Goal: Task Accomplishment & Management: Use online tool/utility

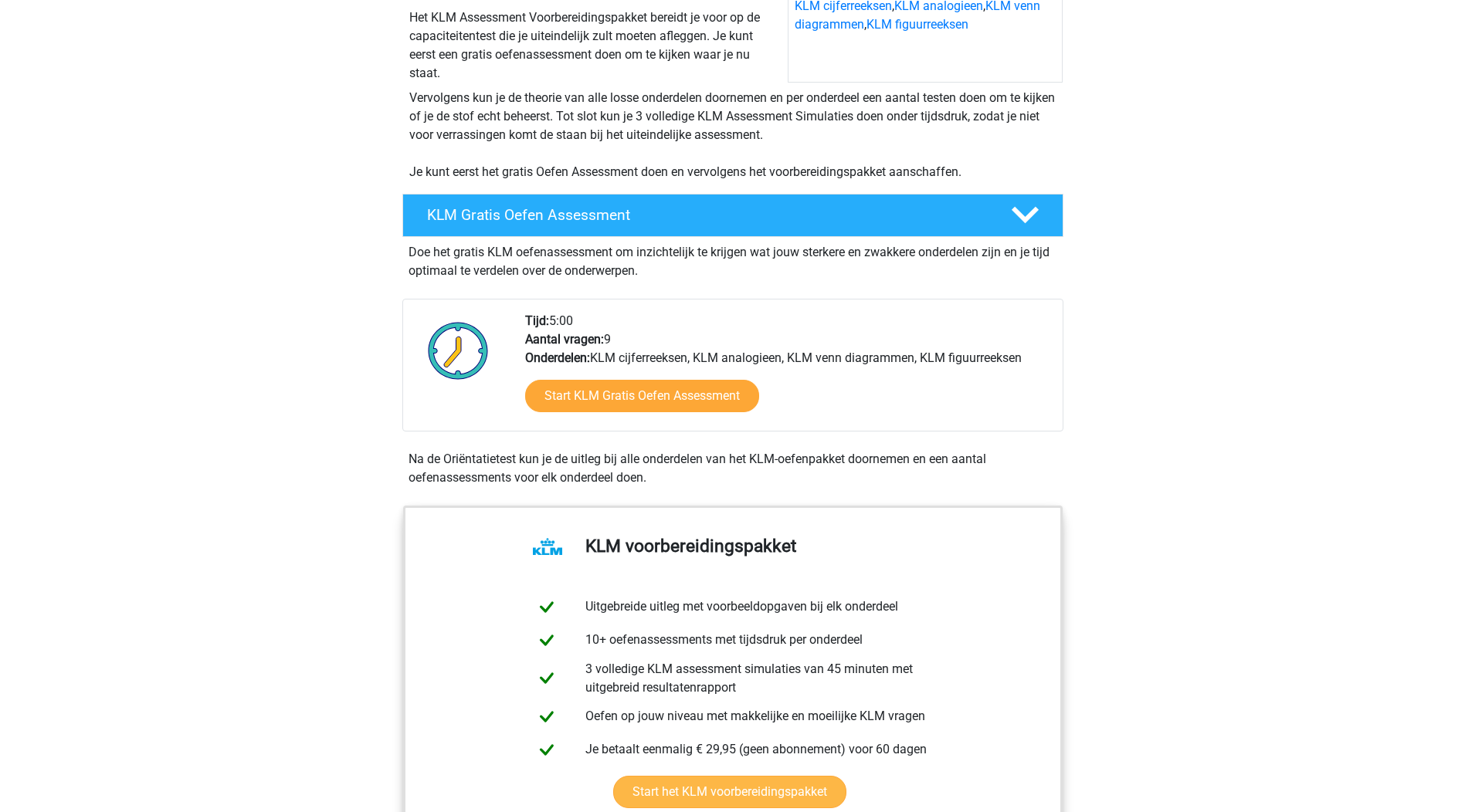
scroll to position [232, 0]
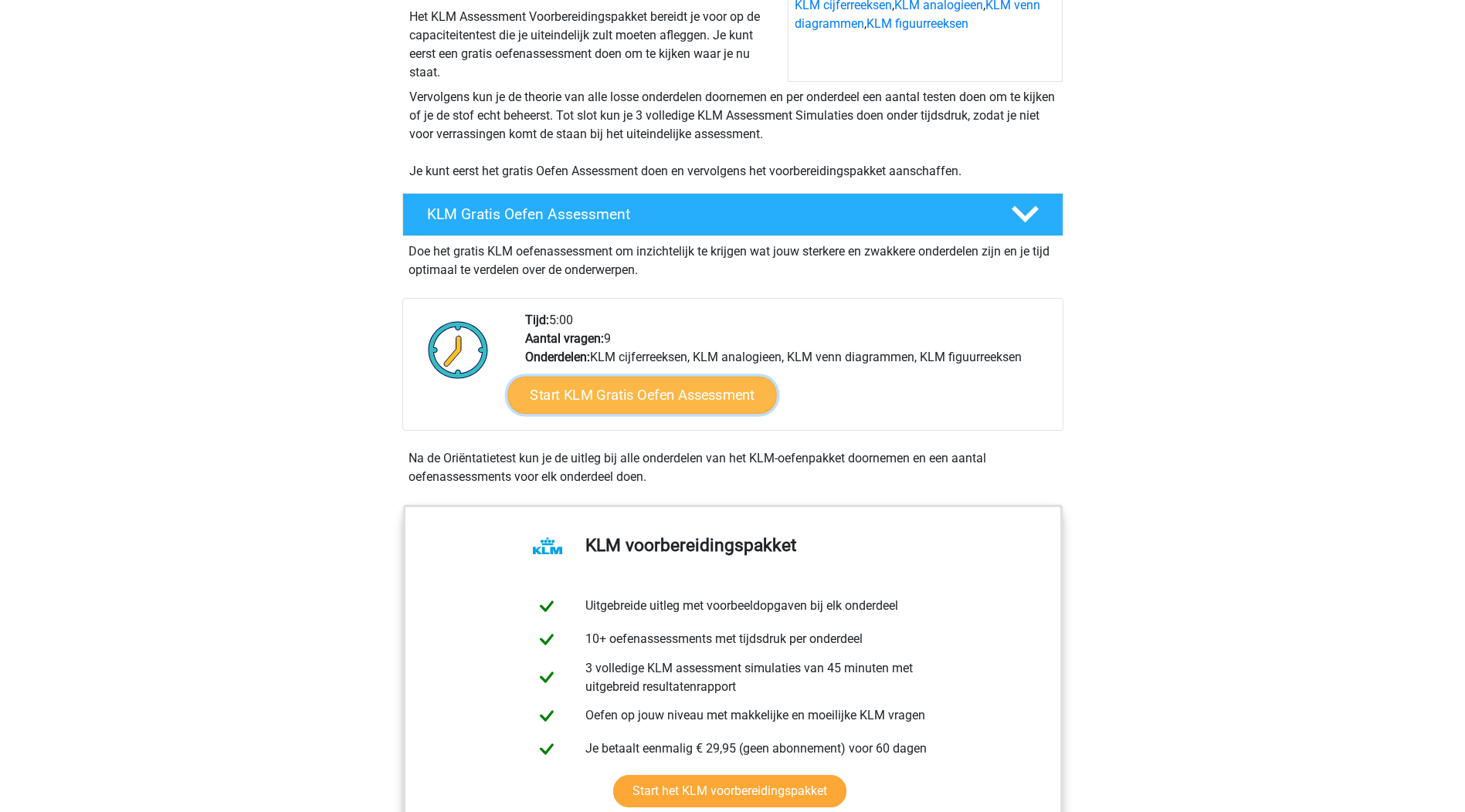
click at [652, 397] on link "Start KLM Gratis Oefen Assessment" at bounding box center [641, 394] width 269 height 37
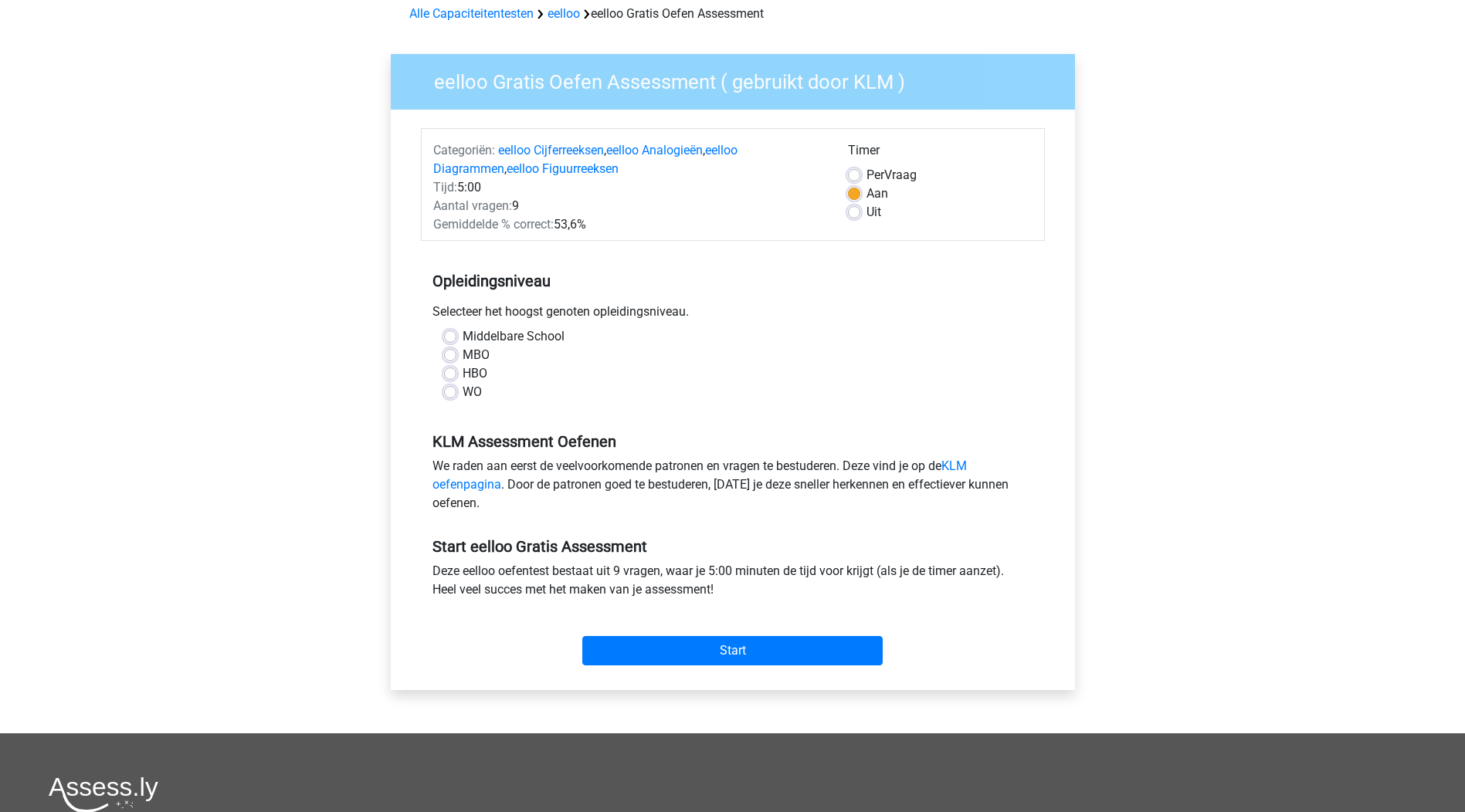
scroll to position [155, 0]
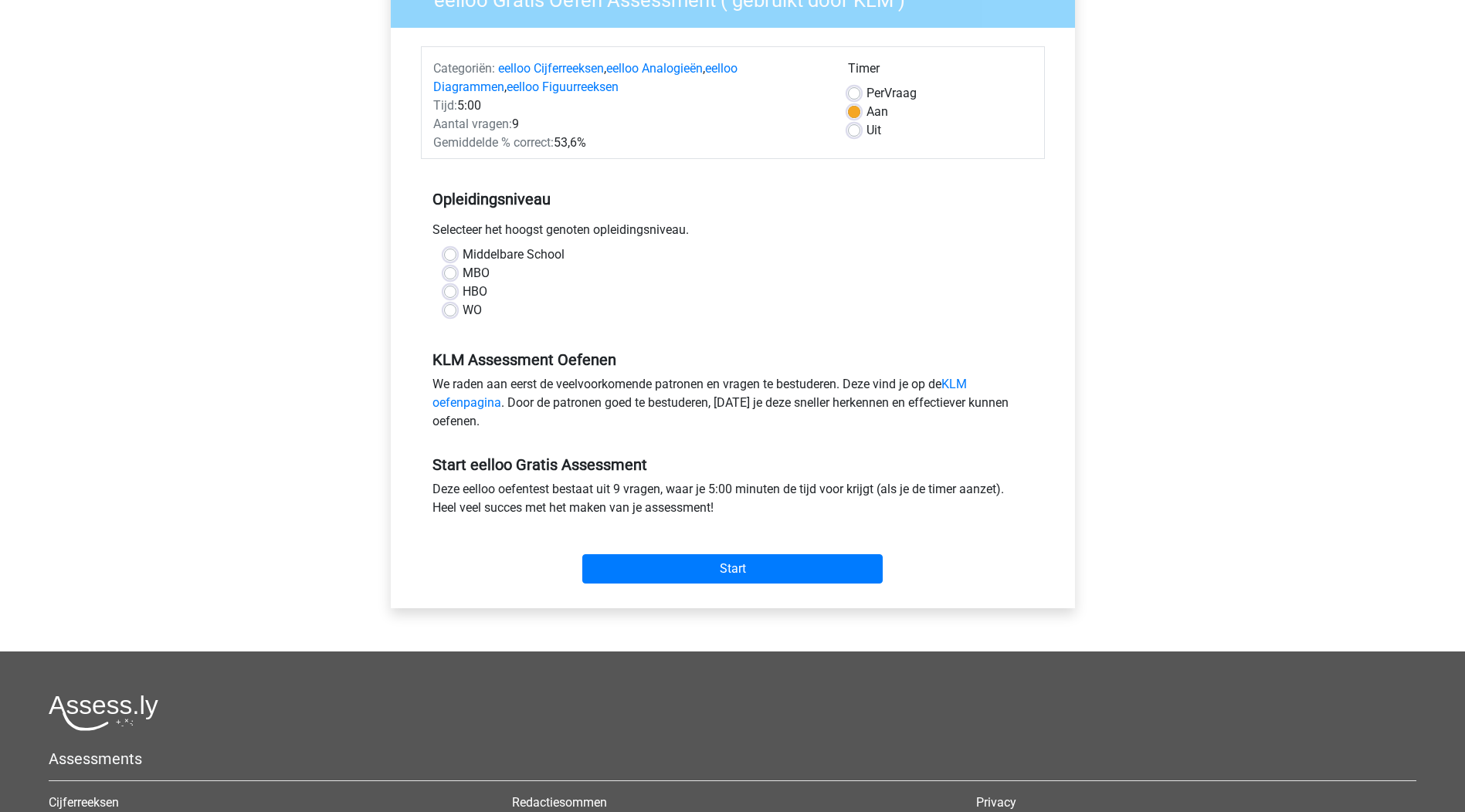
click at [463, 250] on label "Middelbare School" at bounding box center [513, 255] width 102 height 18
click at [454, 250] on input "Middelbare School" at bounding box center [449, 253] width 12 height 16
radio input "true"
click at [737, 562] on input "Start" at bounding box center [732, 569] width 300 height 29
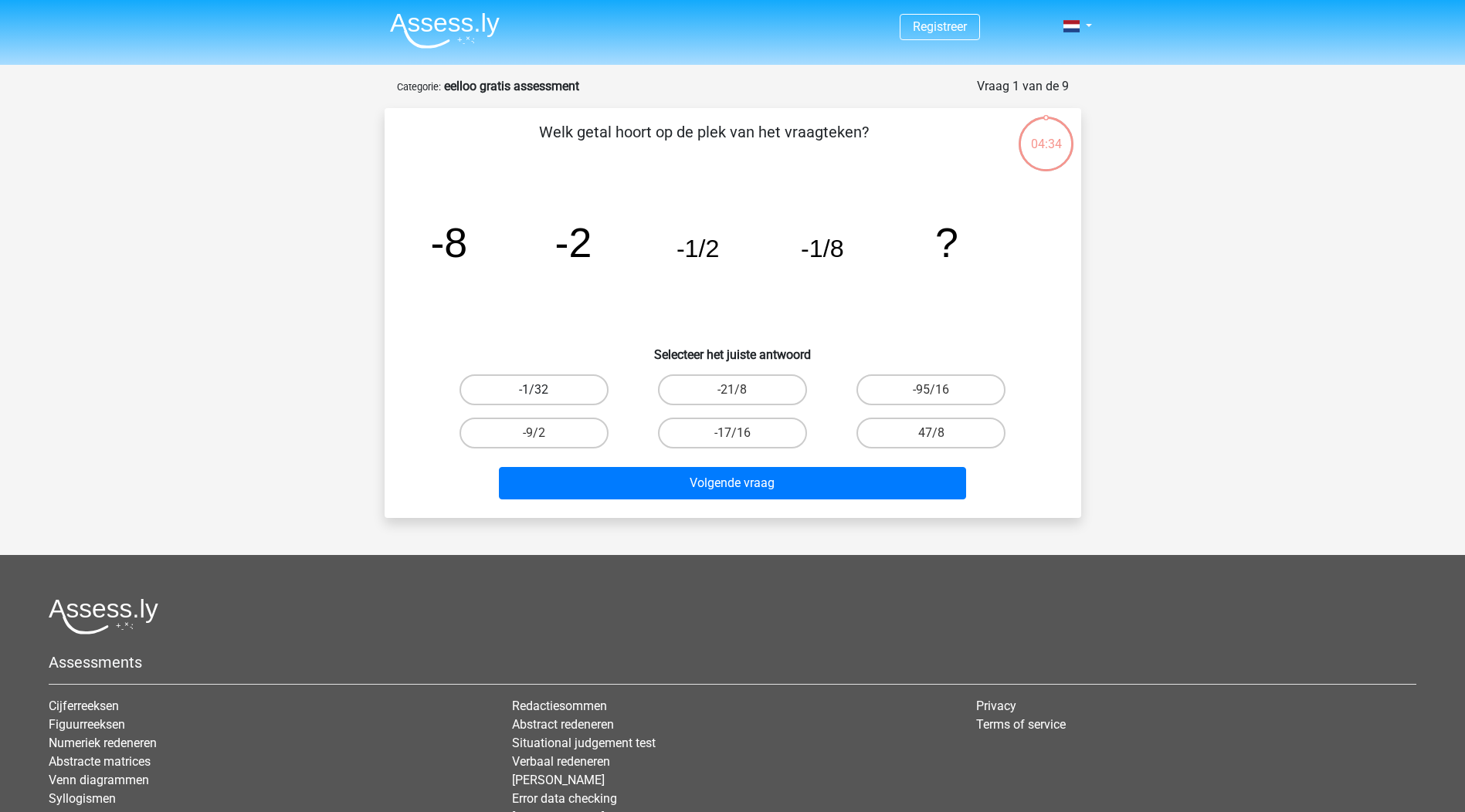
click at [520, 385] on label "-1/32" at bounding box center [534, 389] width 149 height 31
click at [534, 390] on input "-1/32" at bounding box center [539, 395] width 10 height 10
radio input "true"
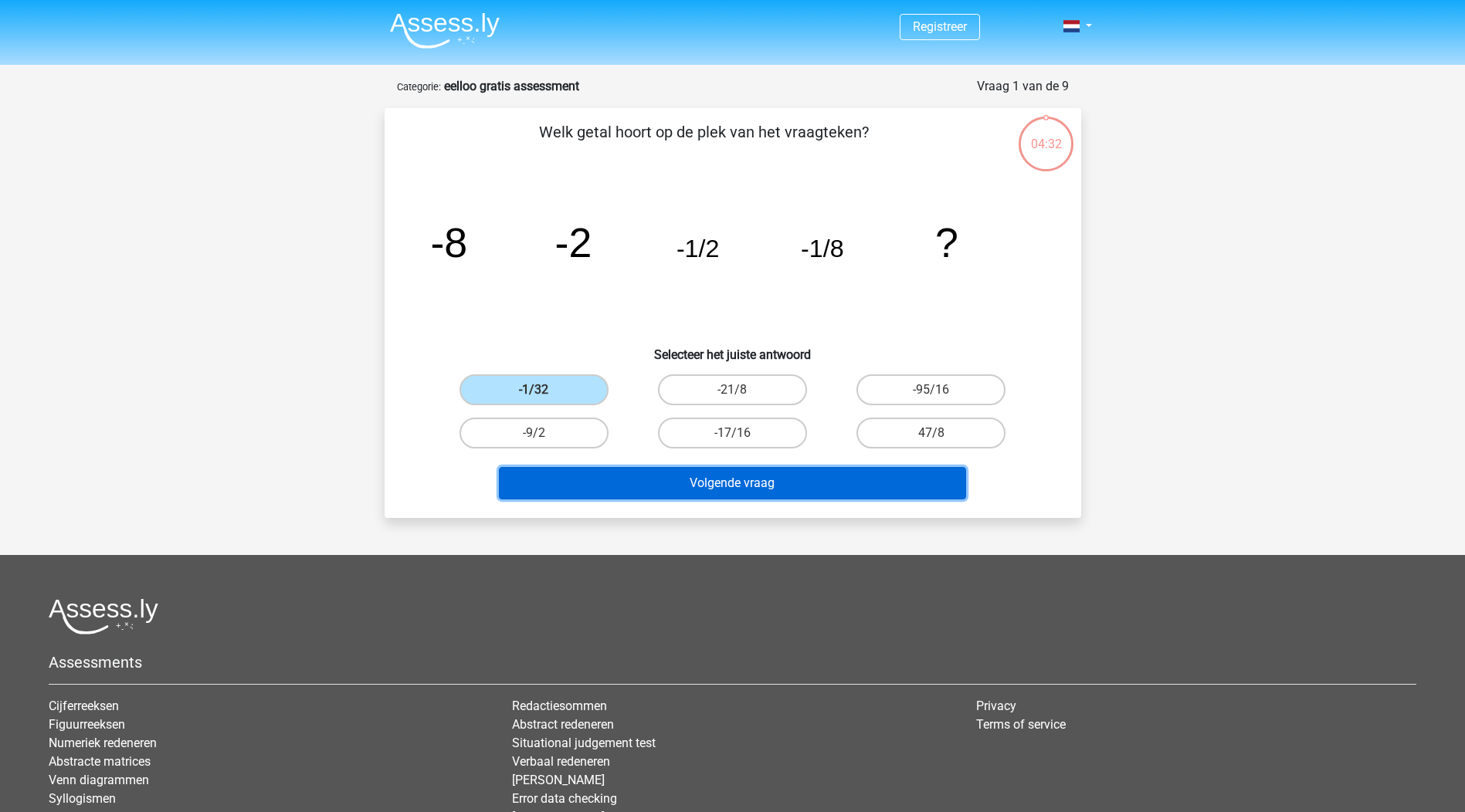
click at [716, 478] on button "Volgende vraag" at bounding box center [732, 483] width 467 height 32
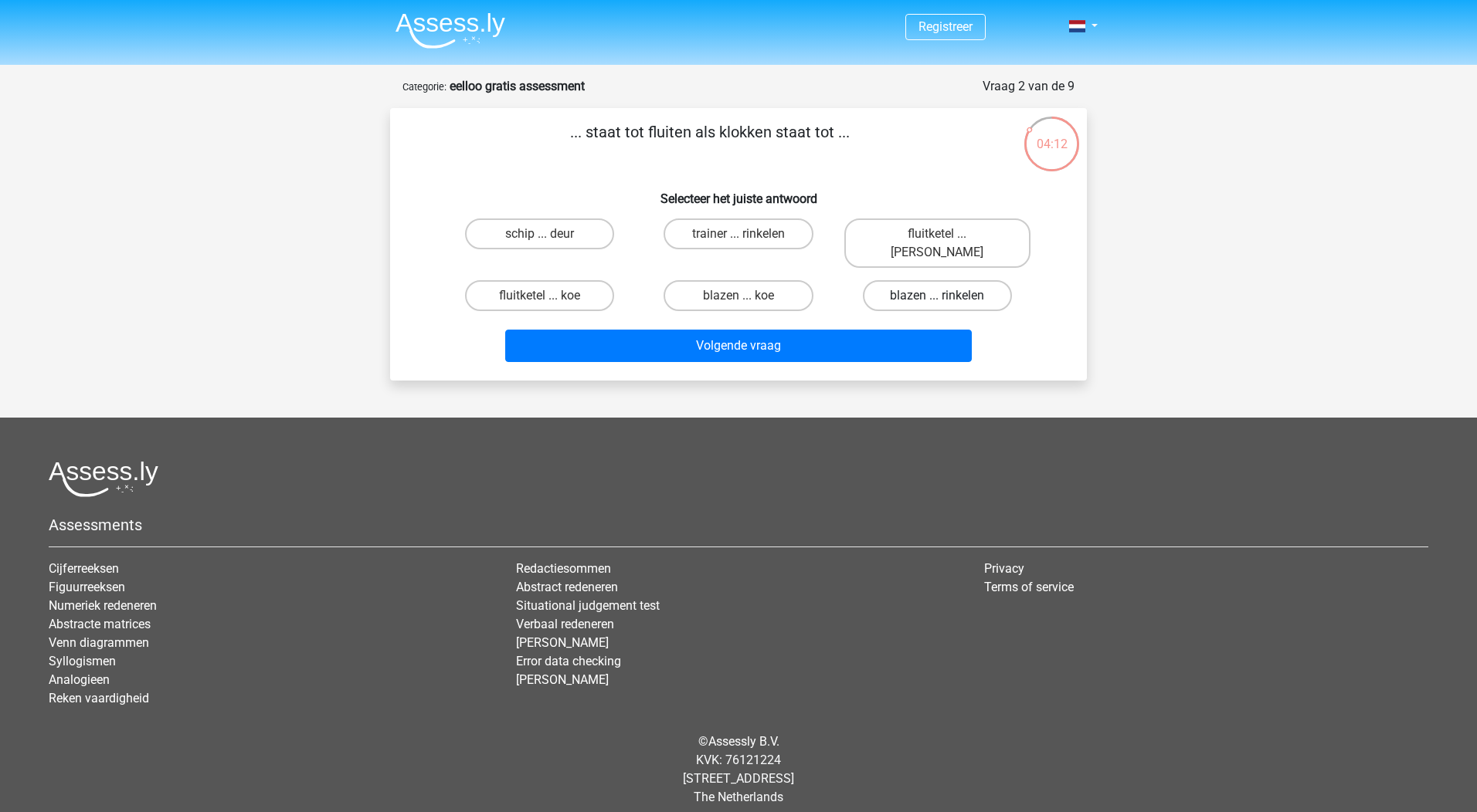
click at [950, 284] on label "blazen ... rinkelen" at bounding box center [937, 295] width 149 height 31
click at [947, 295] on input "blazen ... rinkelen" at bounding box center [942, 300] width 10 height 10
radio input "true"
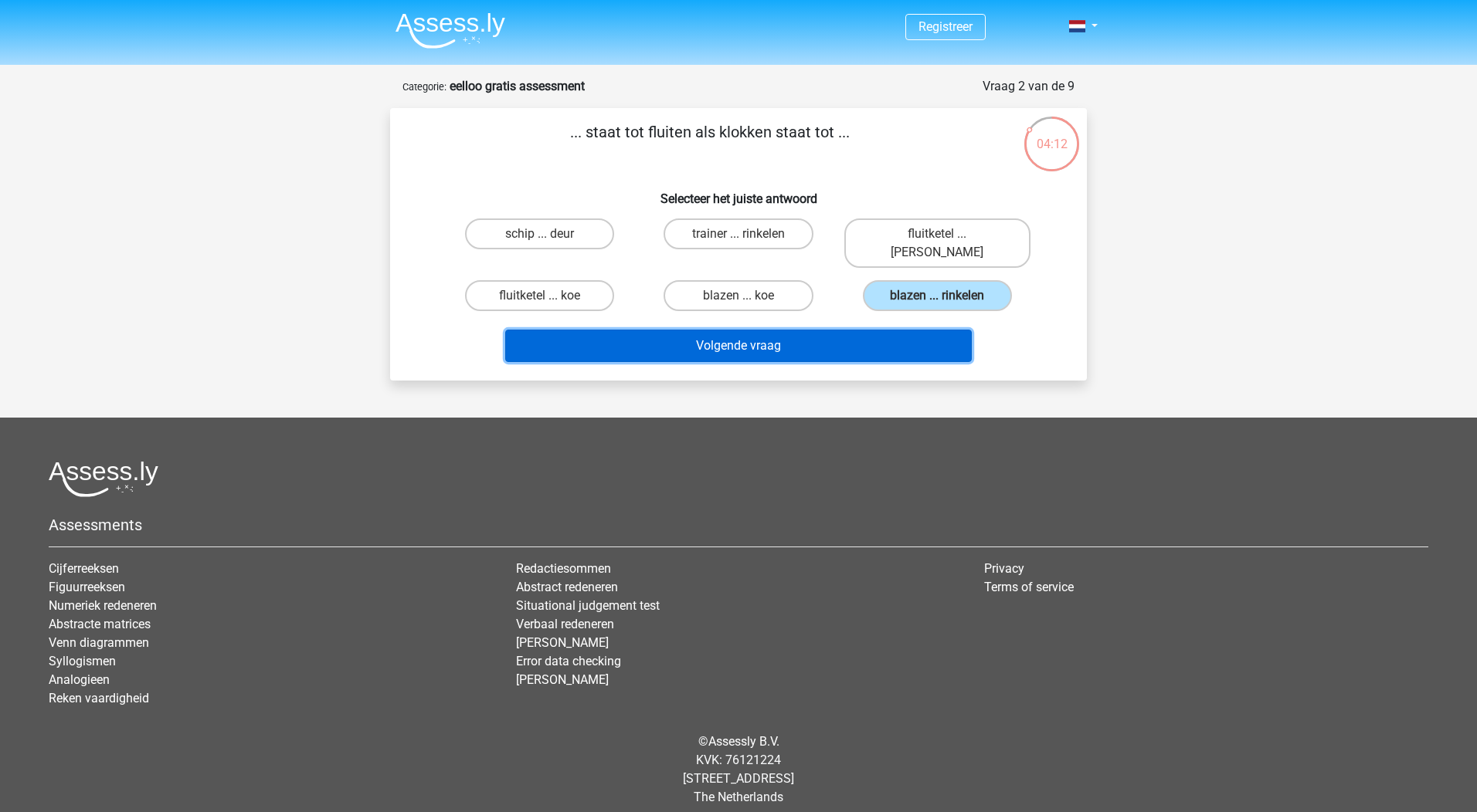
click at [807, 335] on button "Volgende vraag" at bounding box center [738, 345] width 467 height 32
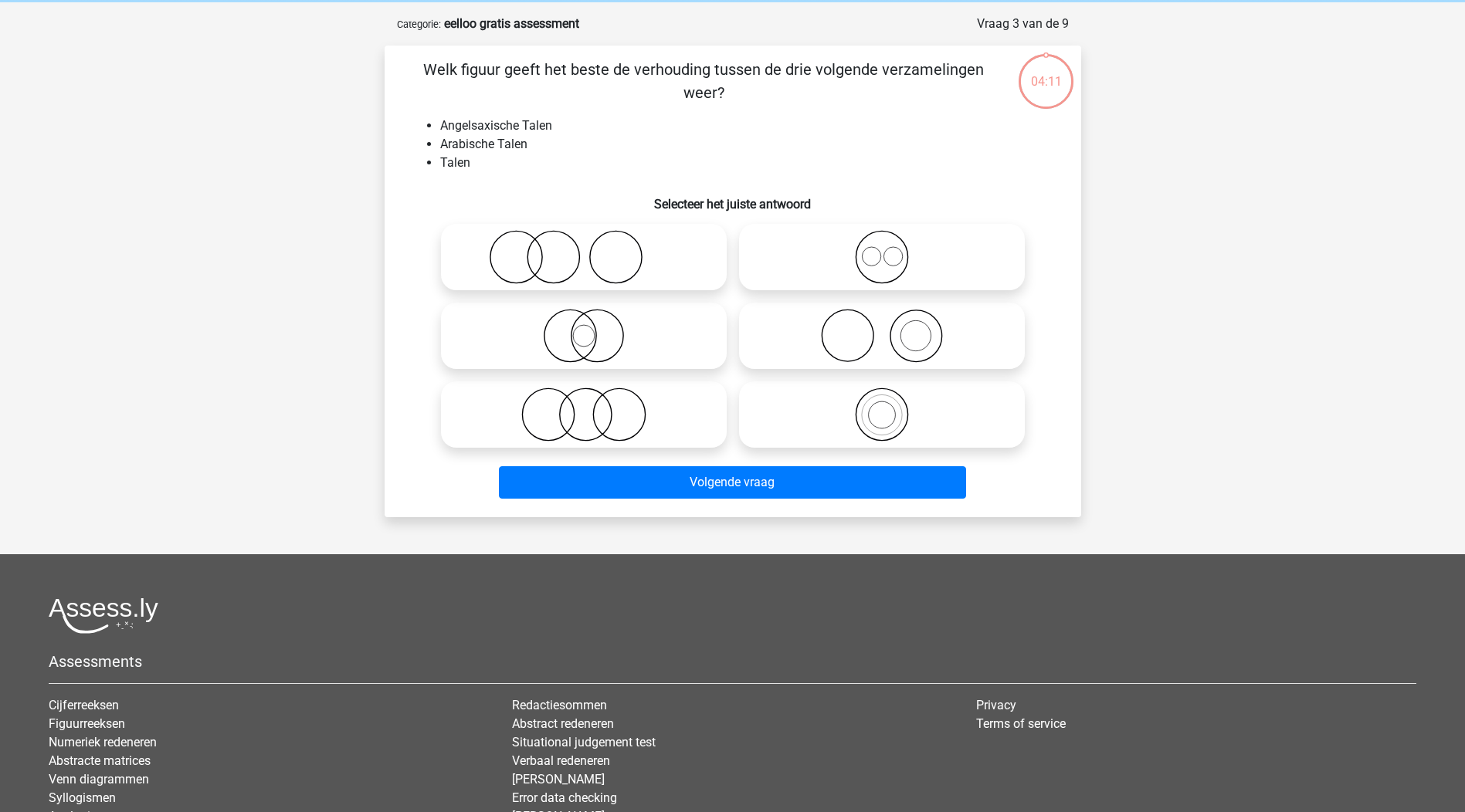
scroll to position [77, 0]
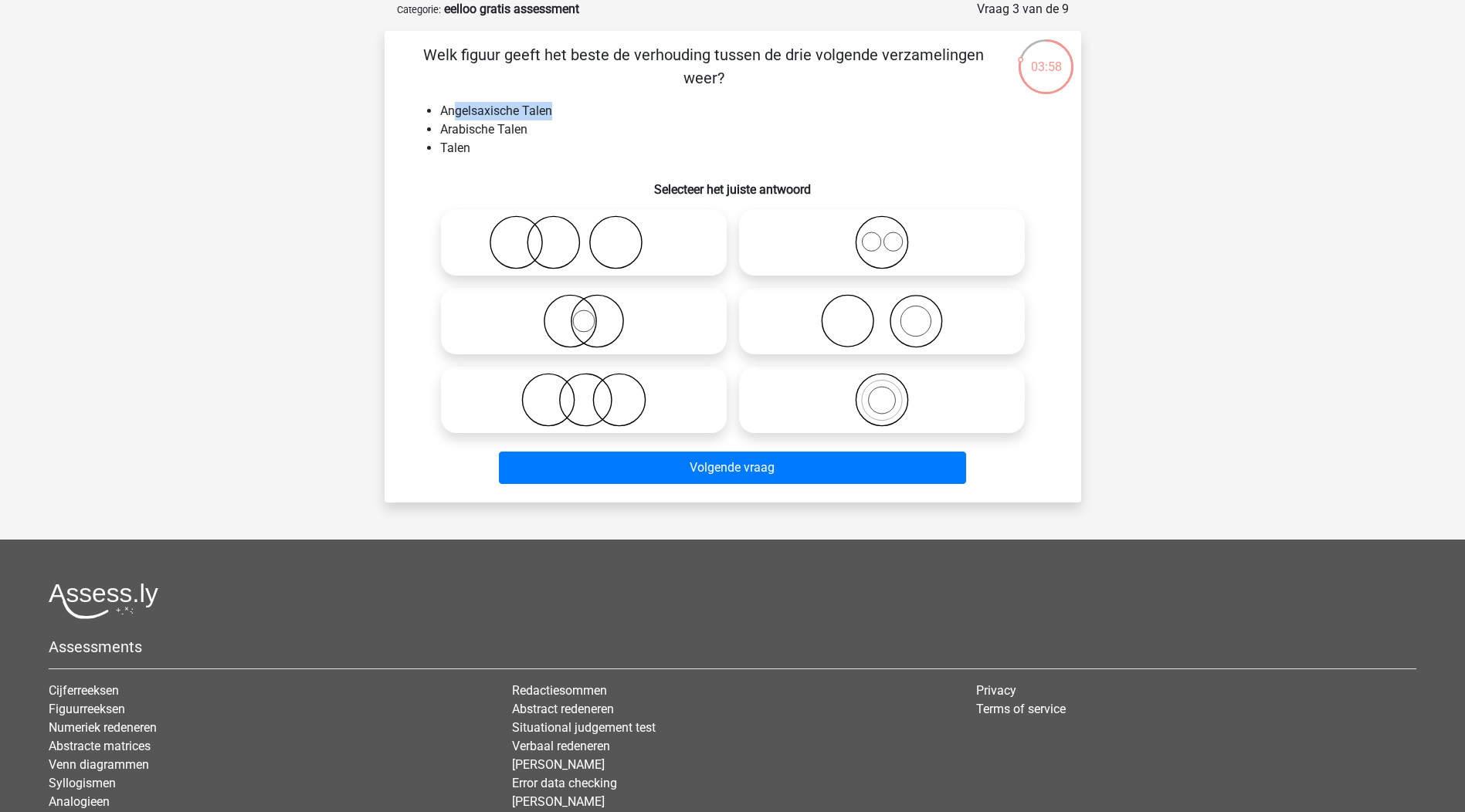
drag, startPoint x: 454, startPoint y: 108, endPoint x: 576, endPoint y: 118, distance: 122.4
click at [576, 118] on li "Angelsaxische Talen" at bounding box center [748, 111] width 616 height 18
drag, startPoint x: 576, startPoint y: 118, endPoint x: 554, endPoint y: 116, distance: 22.1
click at [554, 116] on li "Angelsaxische Talen" at bounding box center [748, 111] width 616 height 18
click at [560, 108] on li "Angelsaxische Talen" at bounding box center [748, 111] width 616 height 18
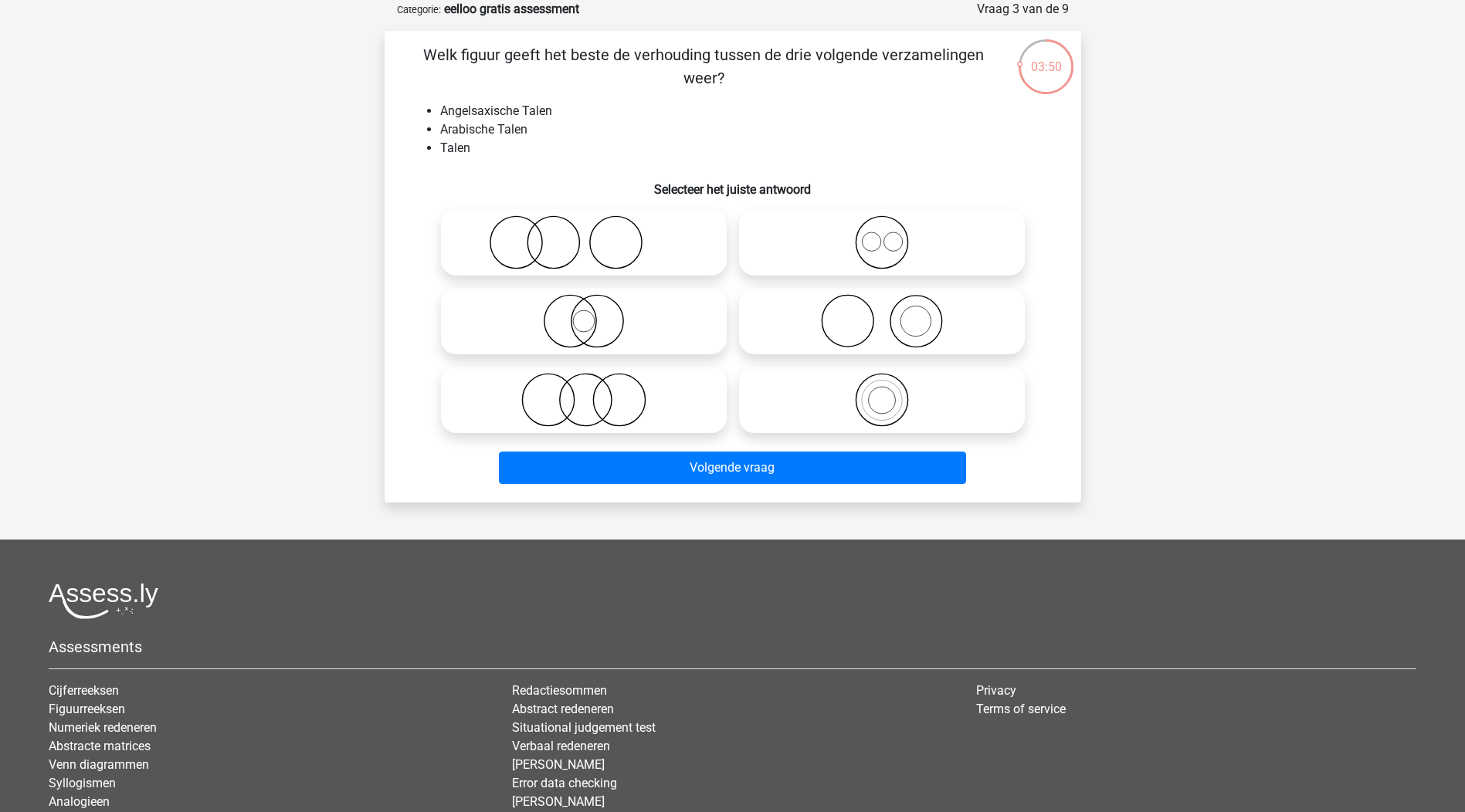
click at [883, 241] on circle at bounding box center [892, 242] width 18 height 18
click at [883, 235] on input "radio" at bounding box center [886, 229] width 10 height 10
radio input "true"
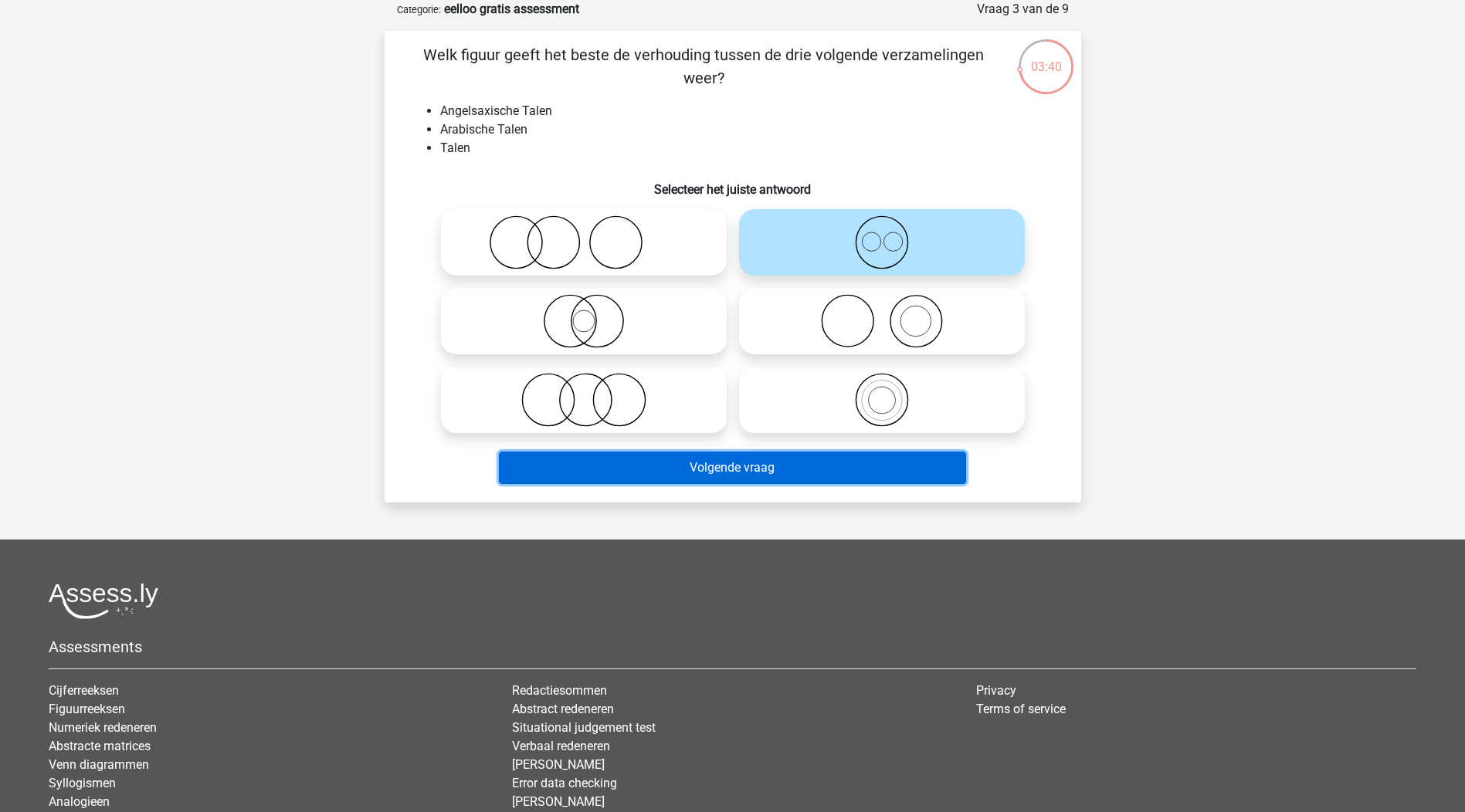
click at [759, 473] on button "Volgende vraag" at bounding box center [732, 468] width 467 height 32
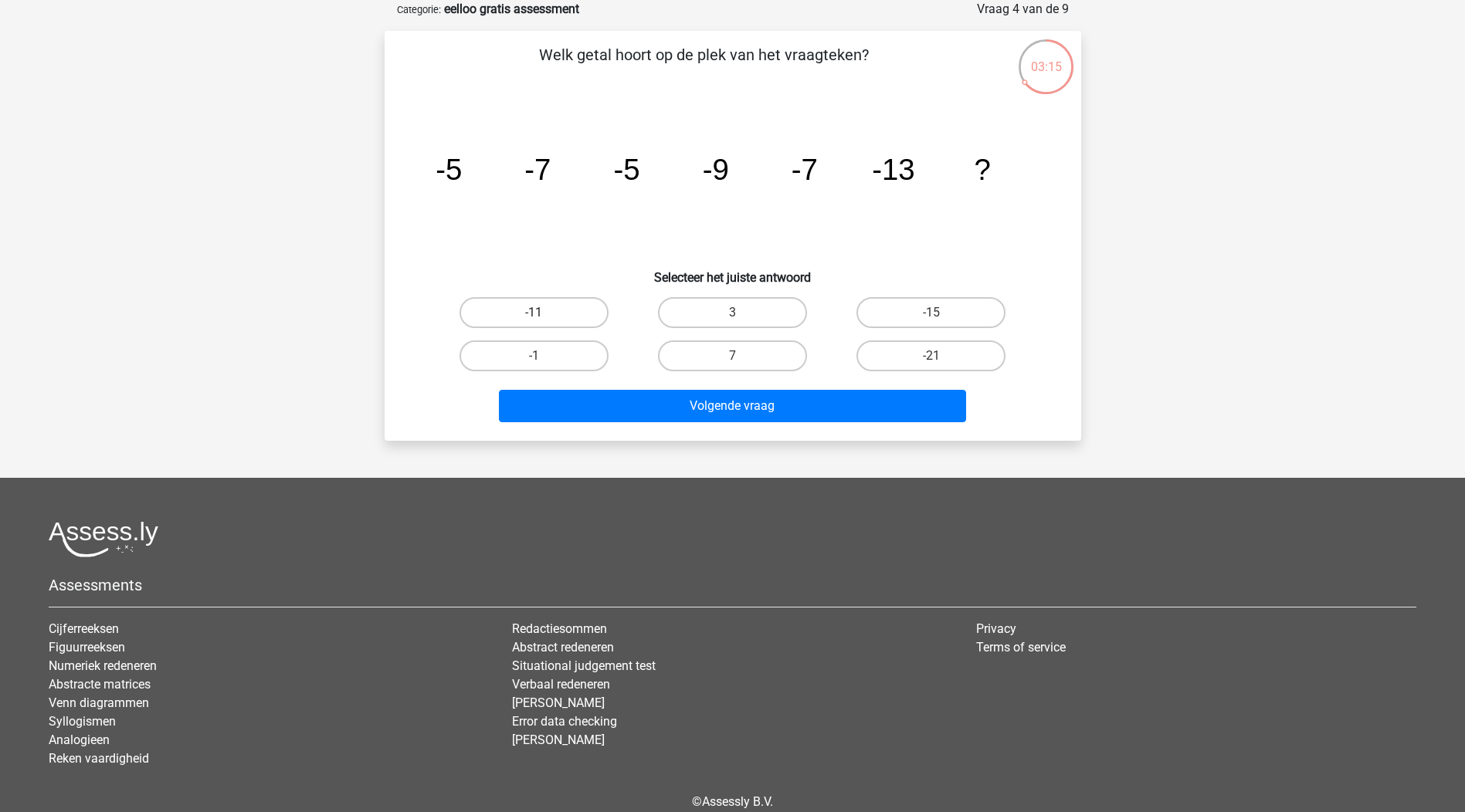
click at [539, 308] on label "-11" at bounding box center [534, 312] width 149 height 31
click at [539, 313] on input "-11" at bounding box center [539, 318] width 10 height 10
radio input "true"
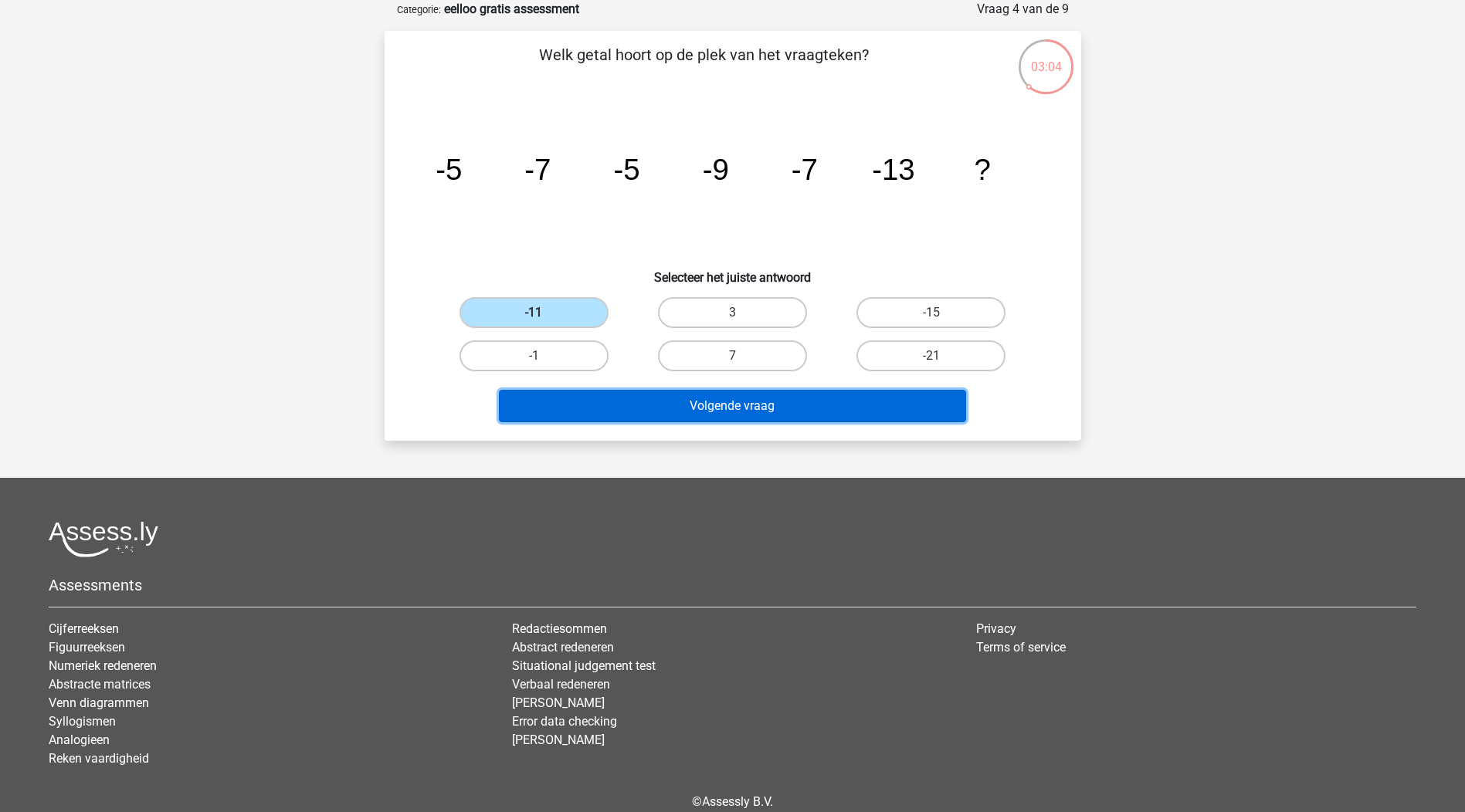
click at [712, 411] on button "Volgende vraag" at bounding box center [732, 406] width 467 height 32
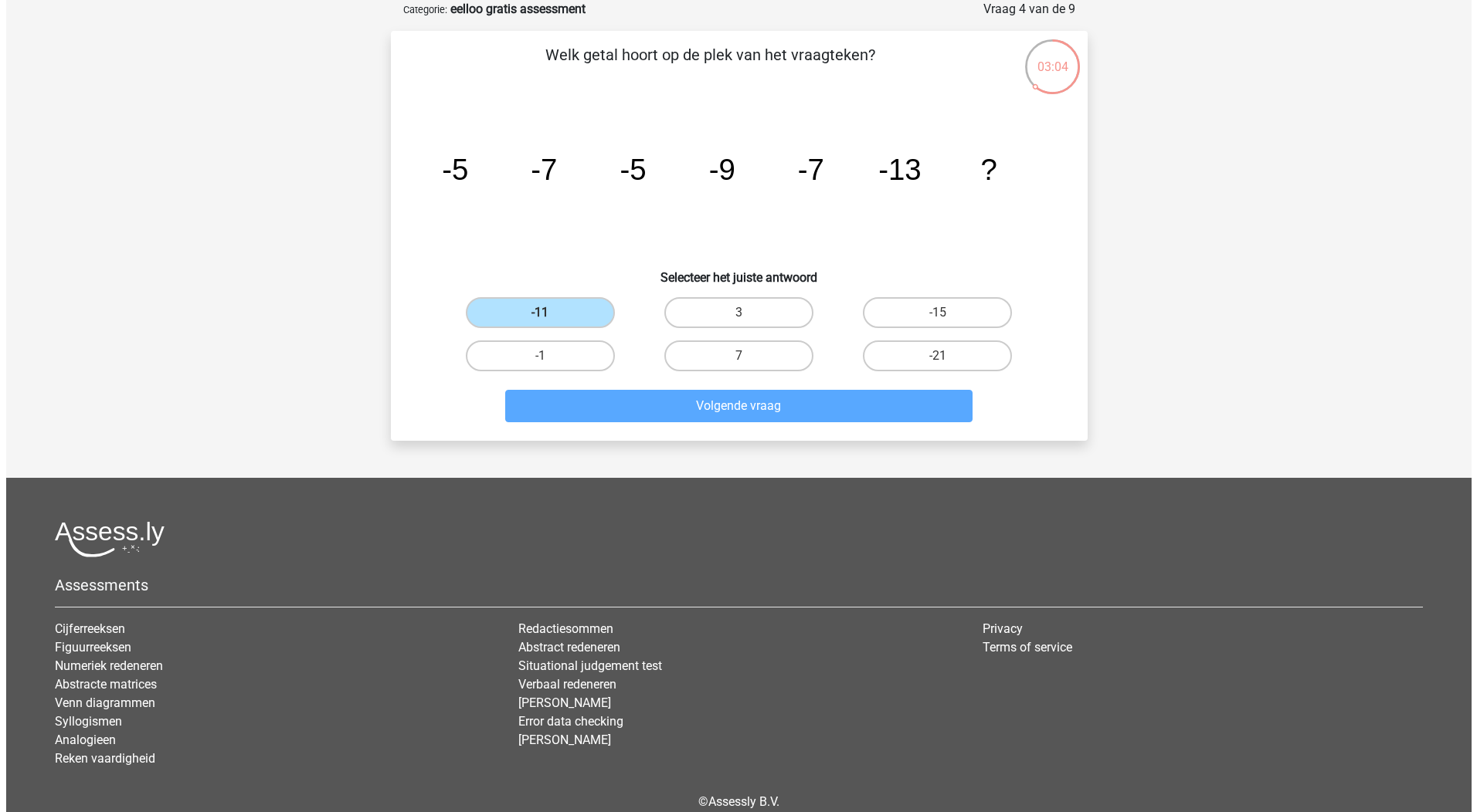
scroll to position [0, 0]
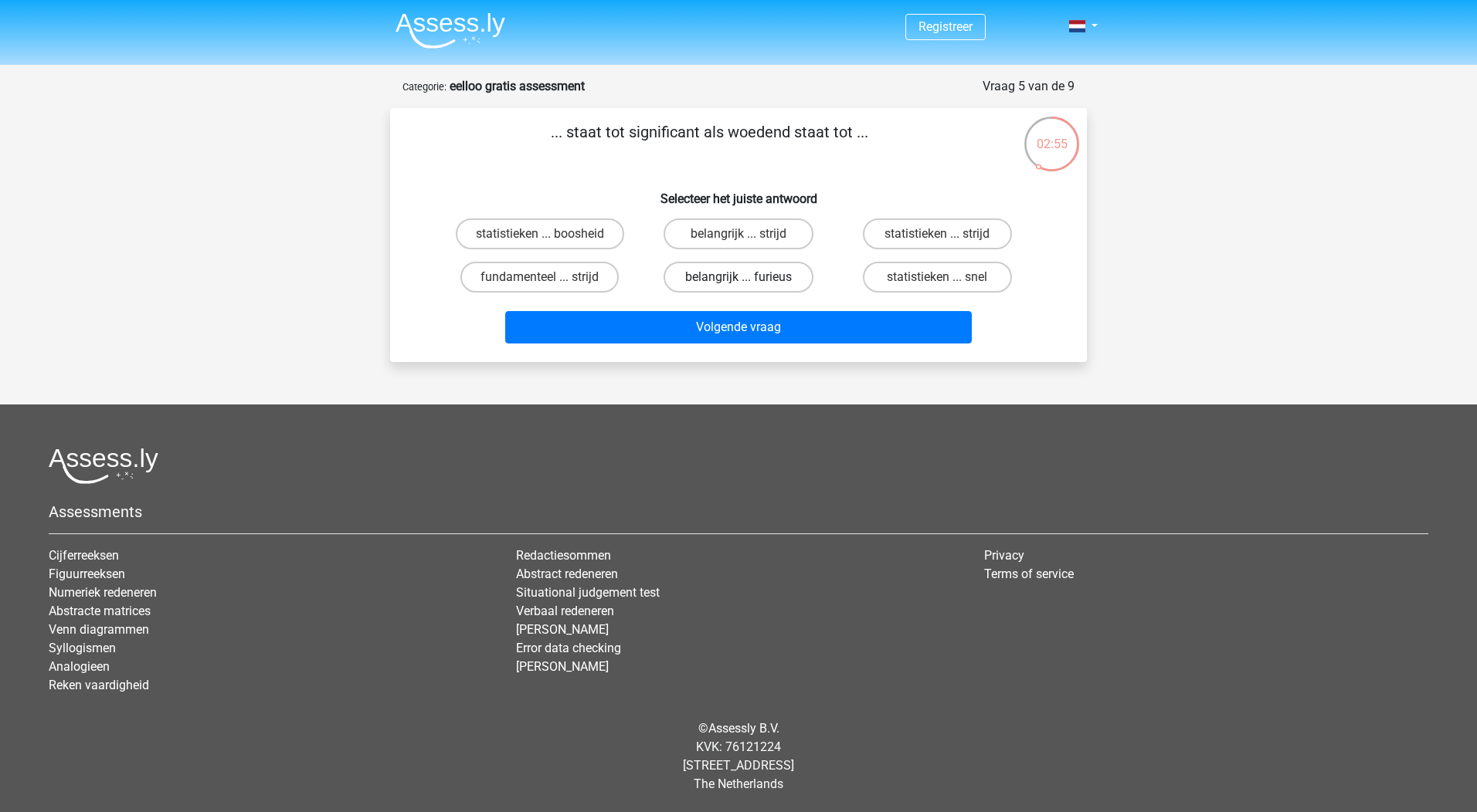
click at [633, 249] on div "belangrijk ... furieus" at bounding box center [539, 233] width 186 height 31
click at [695, 282] on label "belangrijk ... furieus" at bounding box center [738, 276] width 149 height 31
click at [738, 282] on input "belangrijk ... furieus" at bounding box center [743, 282] width 10 height 10
radio input "true"
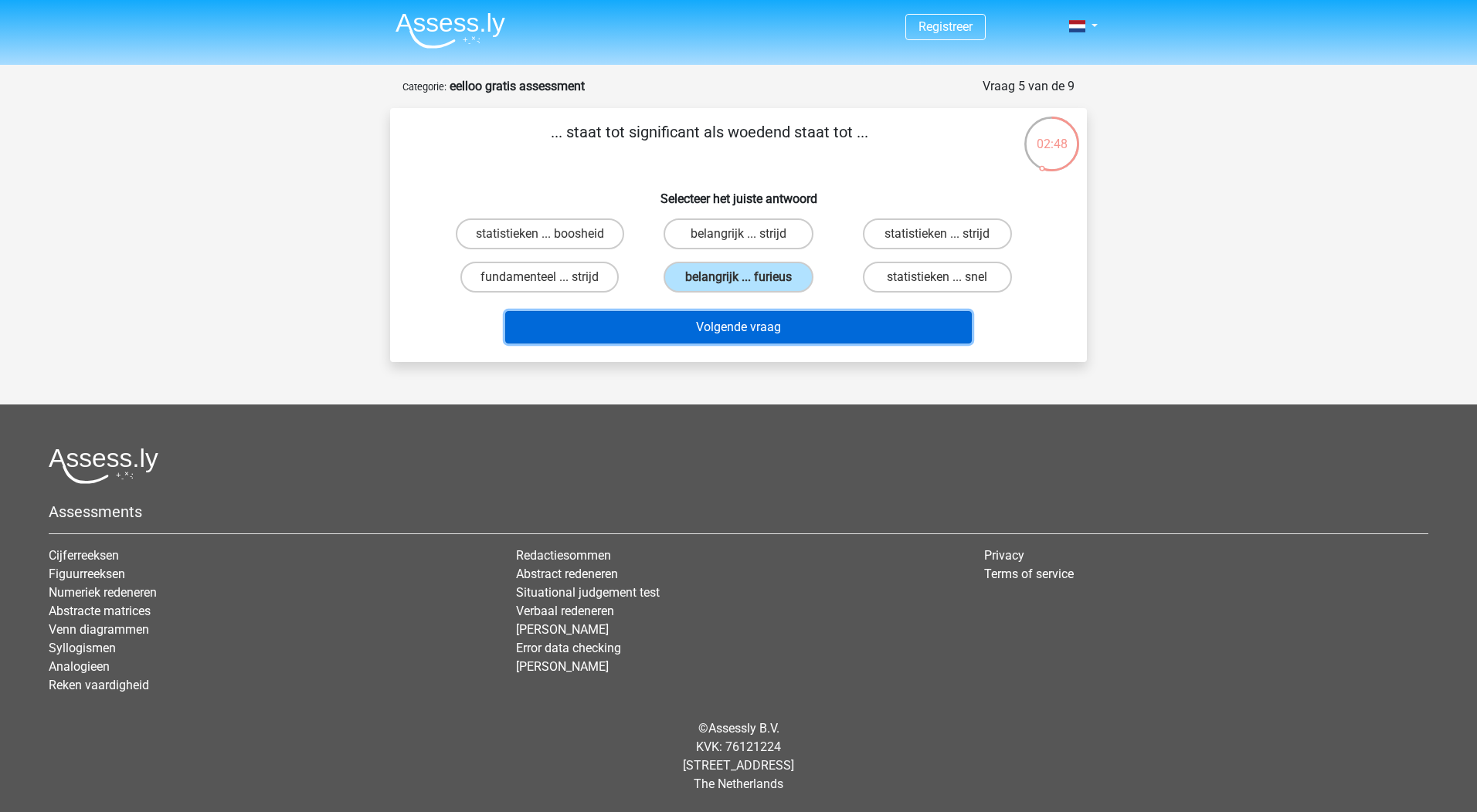
click at [710, 321] on button "Volgende vraag" at bounding box center [738, 327] width 467 height 32
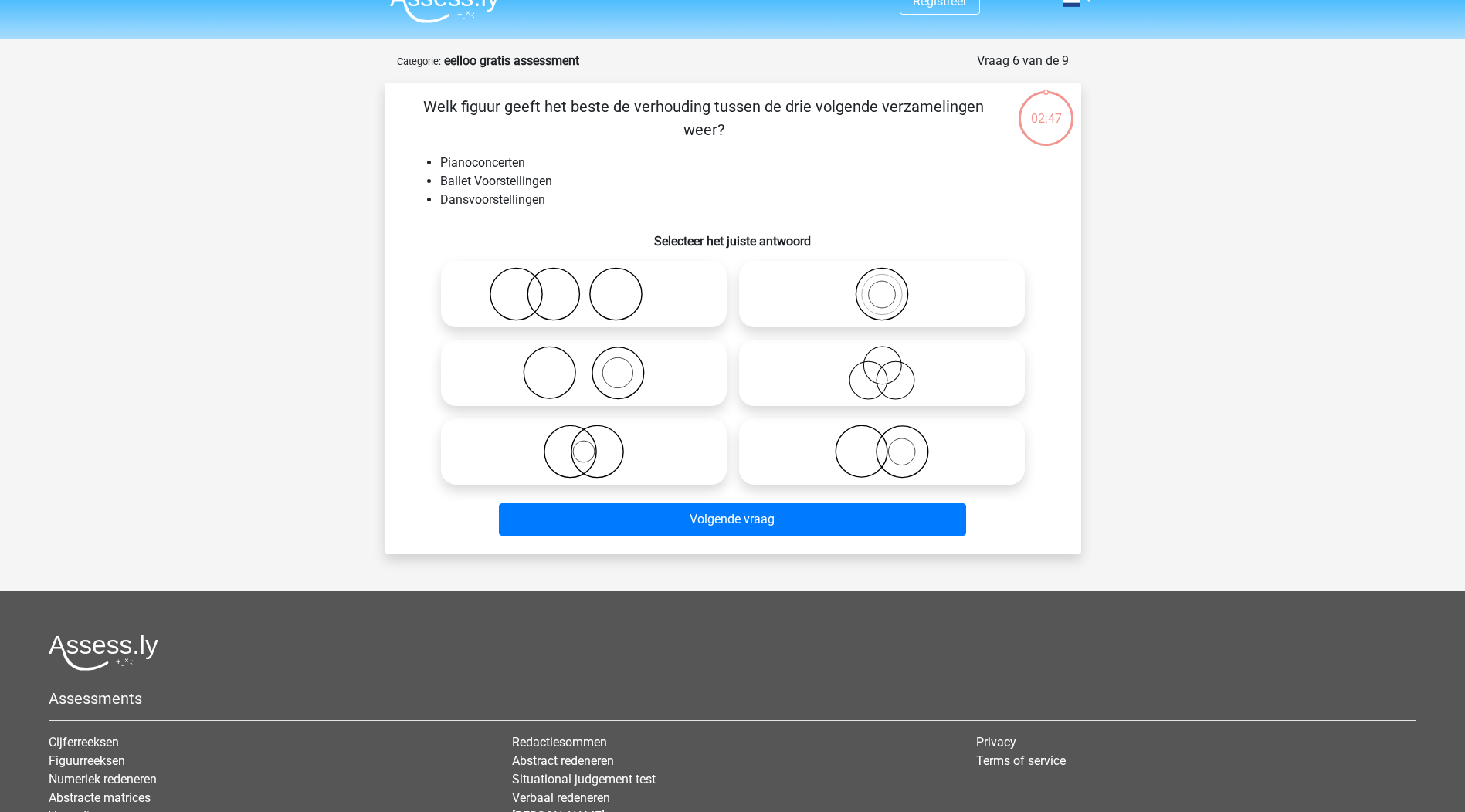
scroll to position [77, 0]
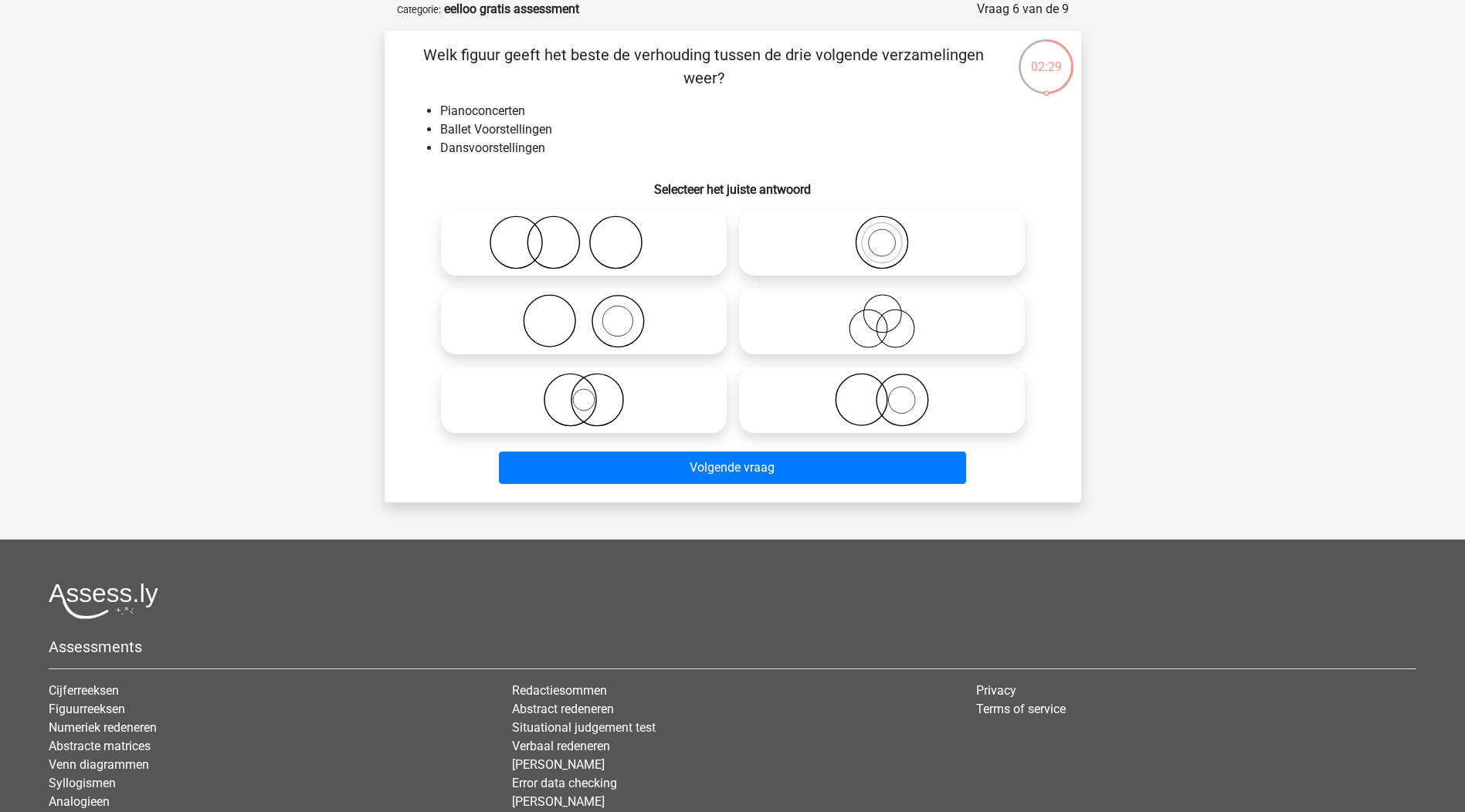
click at [540, 240] on icon at bounding box center [584, 242] width 273 height 54
click at [584, 235] on input "radio" at bounding box center [588, 229] width 10 height 10
radio input "true"
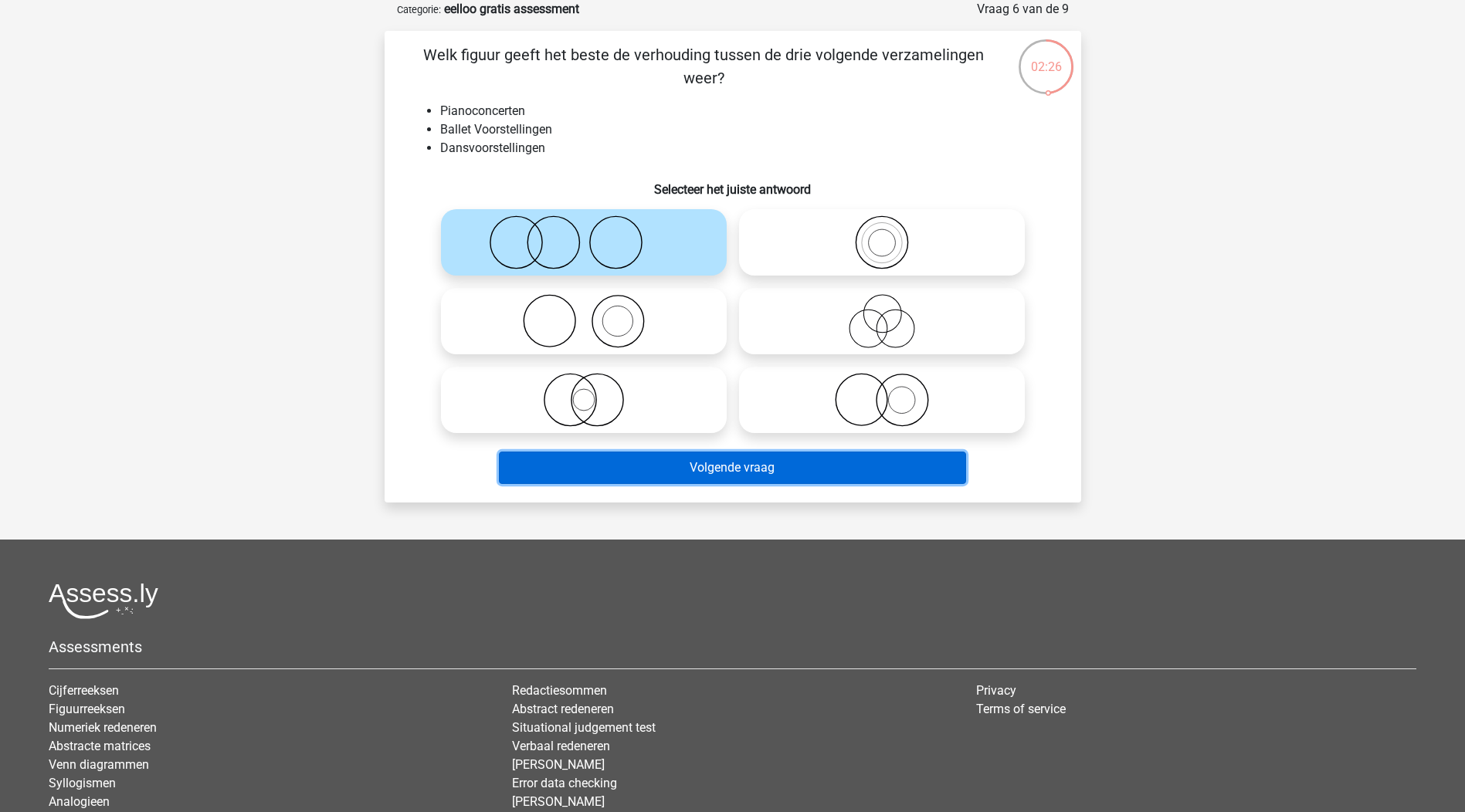
click at [754, 466] on button "Volgende vraag" at bounding box center [732, 468] width 467 height 32
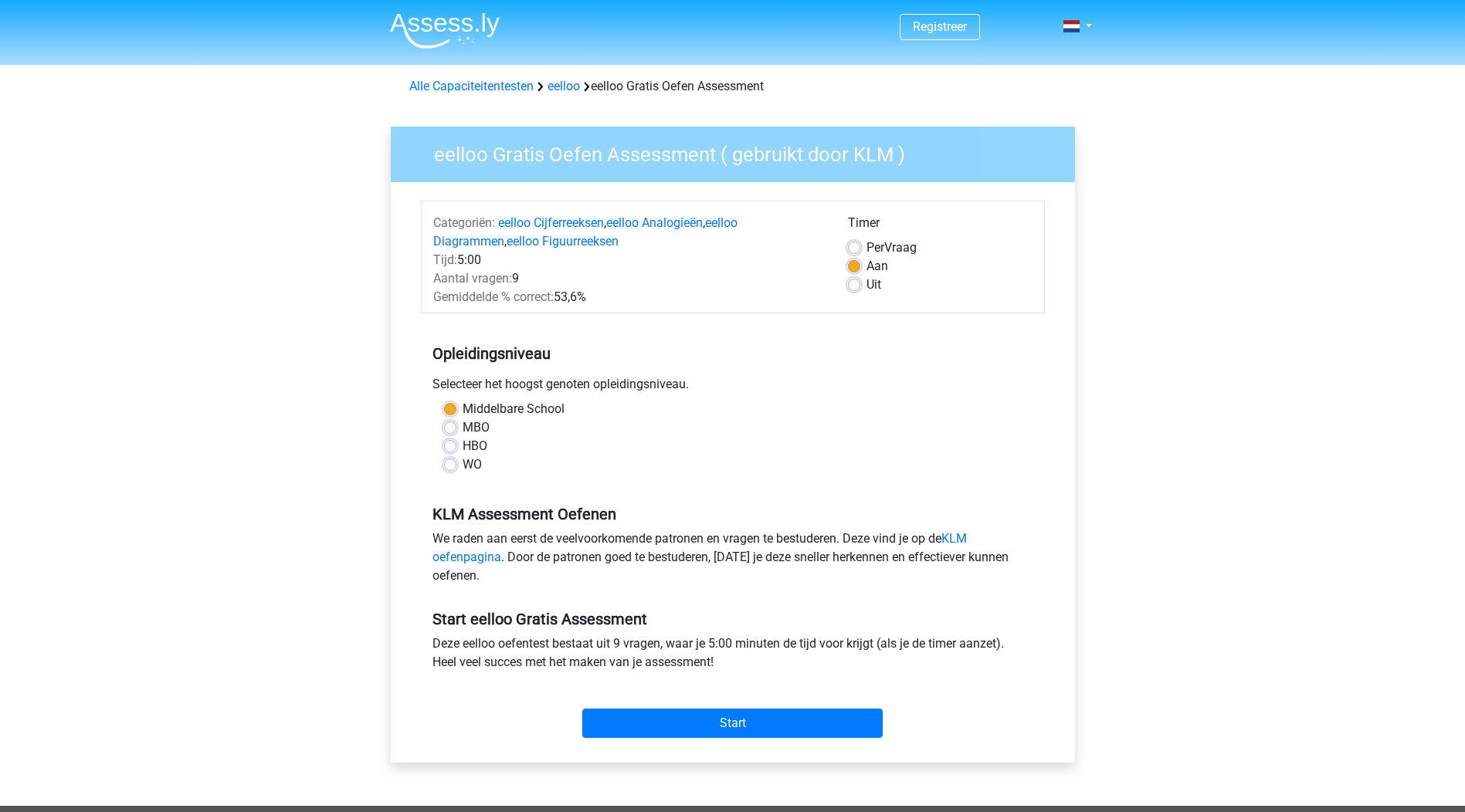
scroll to position [155, 0]
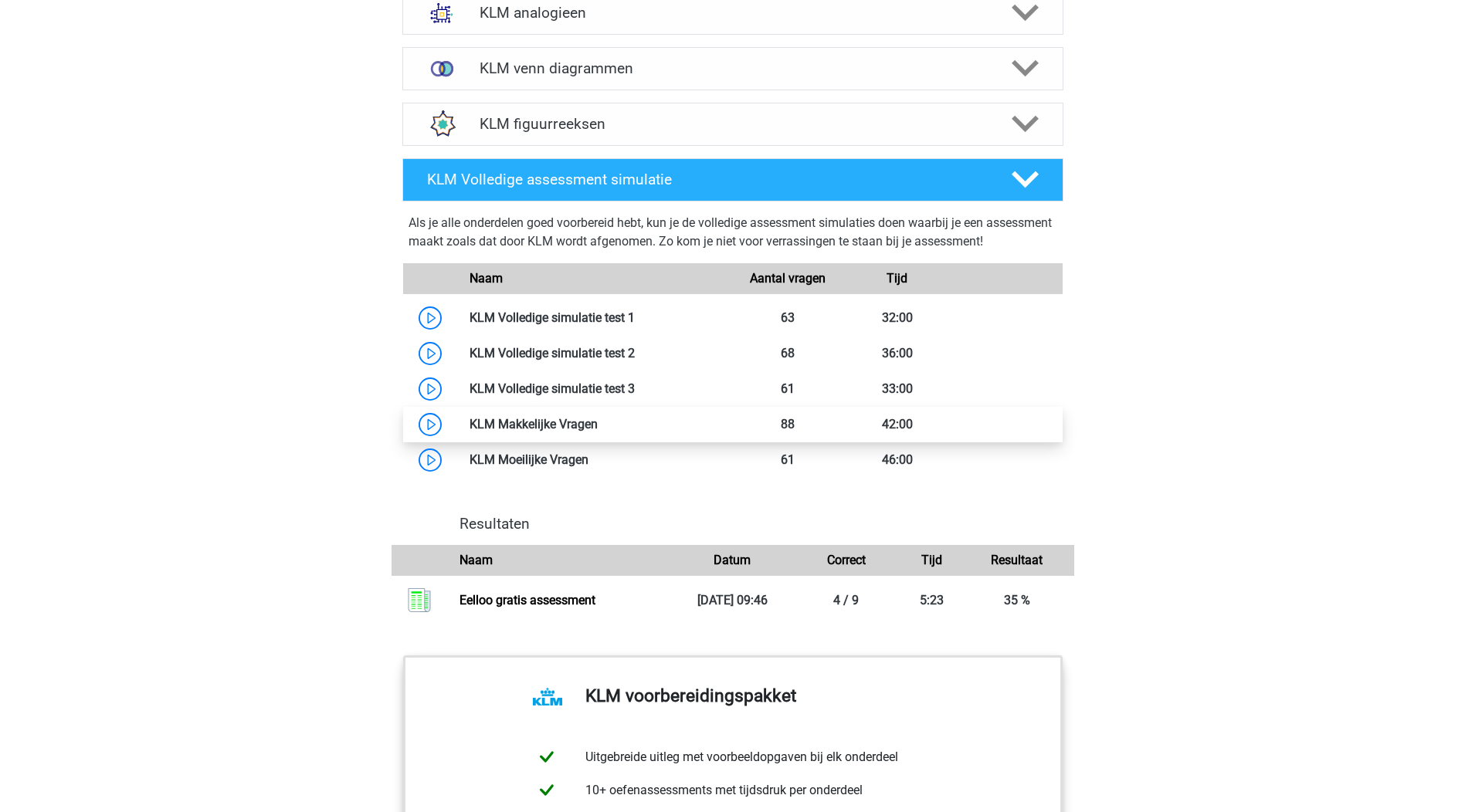
scroll to position [1313, 0]
